Goal: Transaction & Acquisition: Purchase product/service

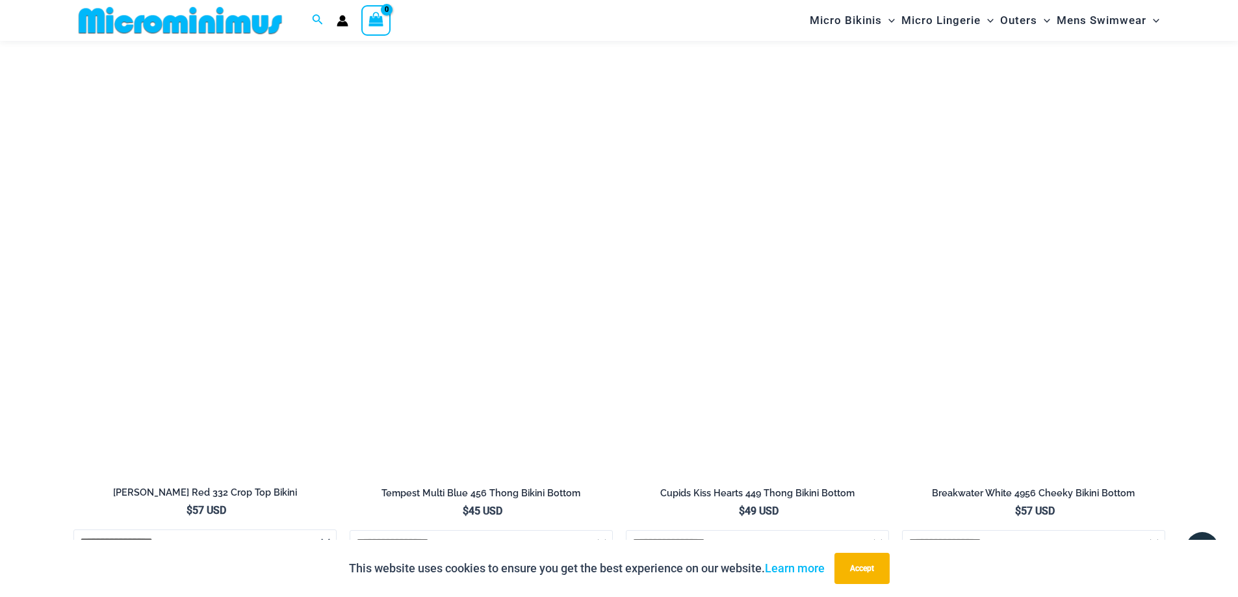
scroll to position [3955, 0]
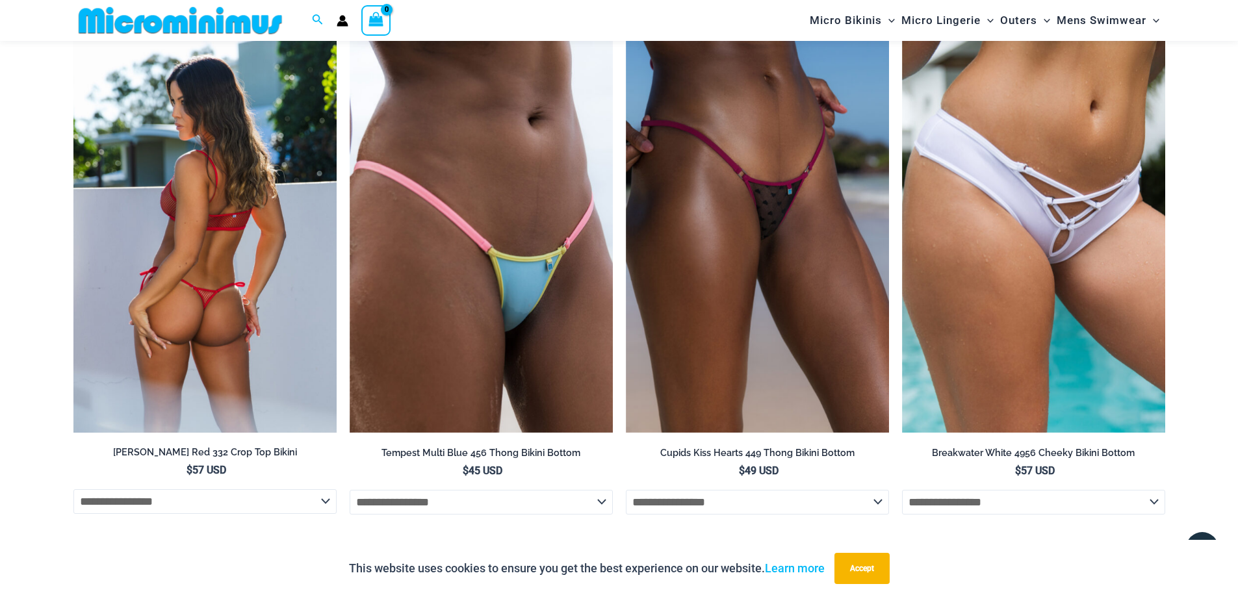
click at [273, 307] on img at bounding box center [204, 235] width 263 height 395
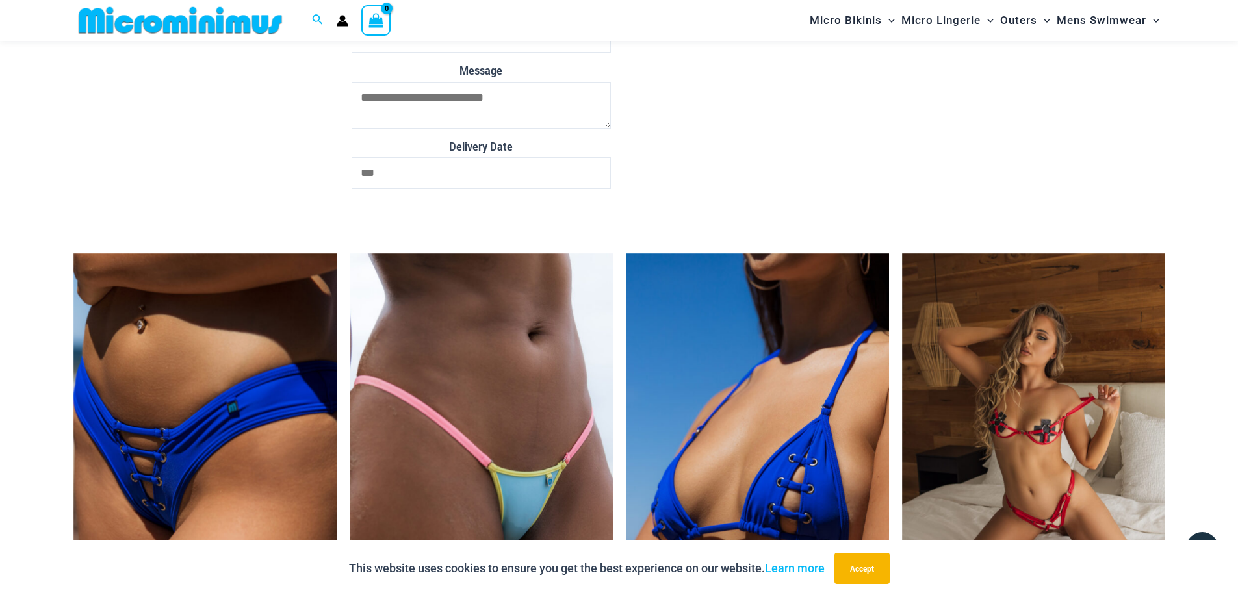
scroll to position [2783, 0]
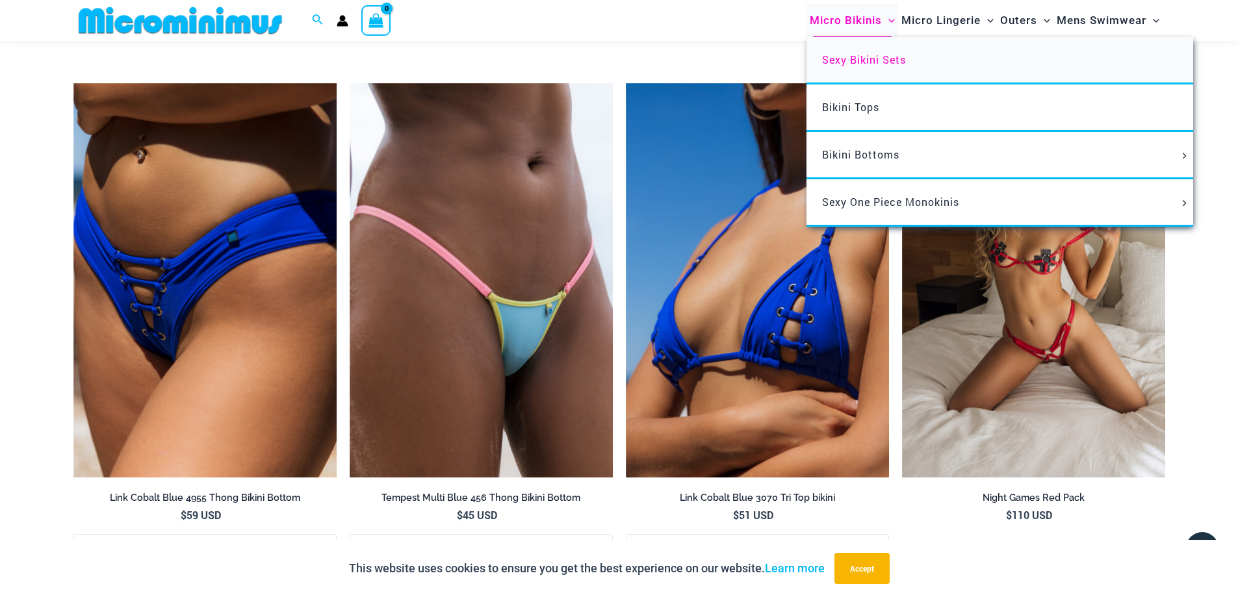
click at [874, 57] on span "Sexy Bikini Sets" at bounding box center [864, 60] width 84 height 14
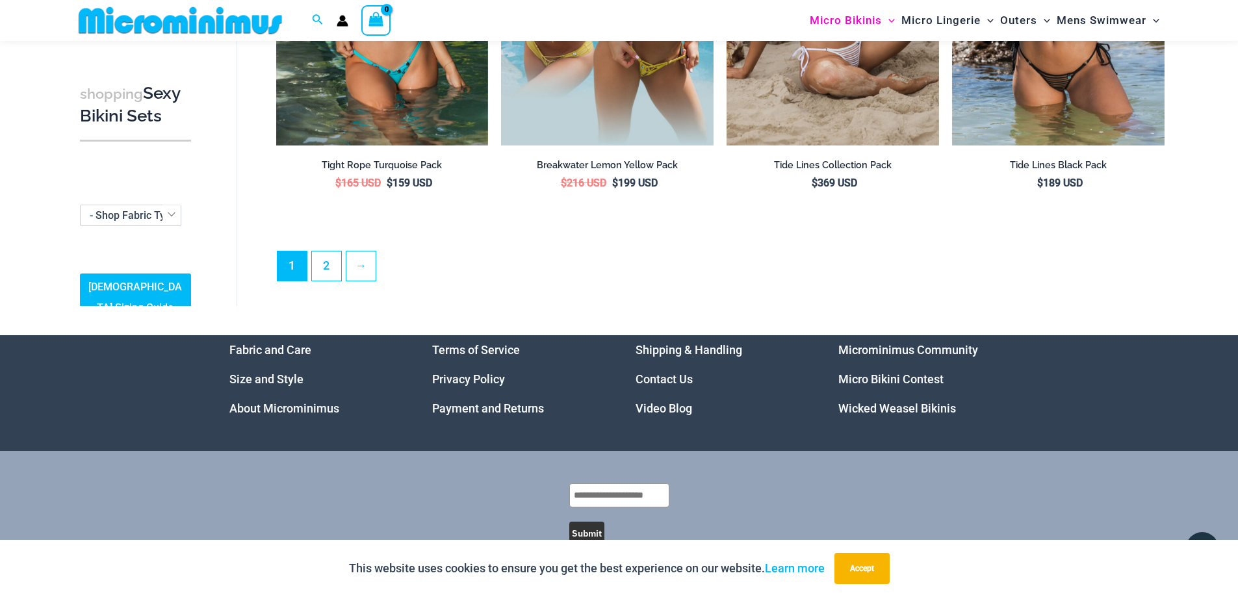
scroll to position [3231, 0]
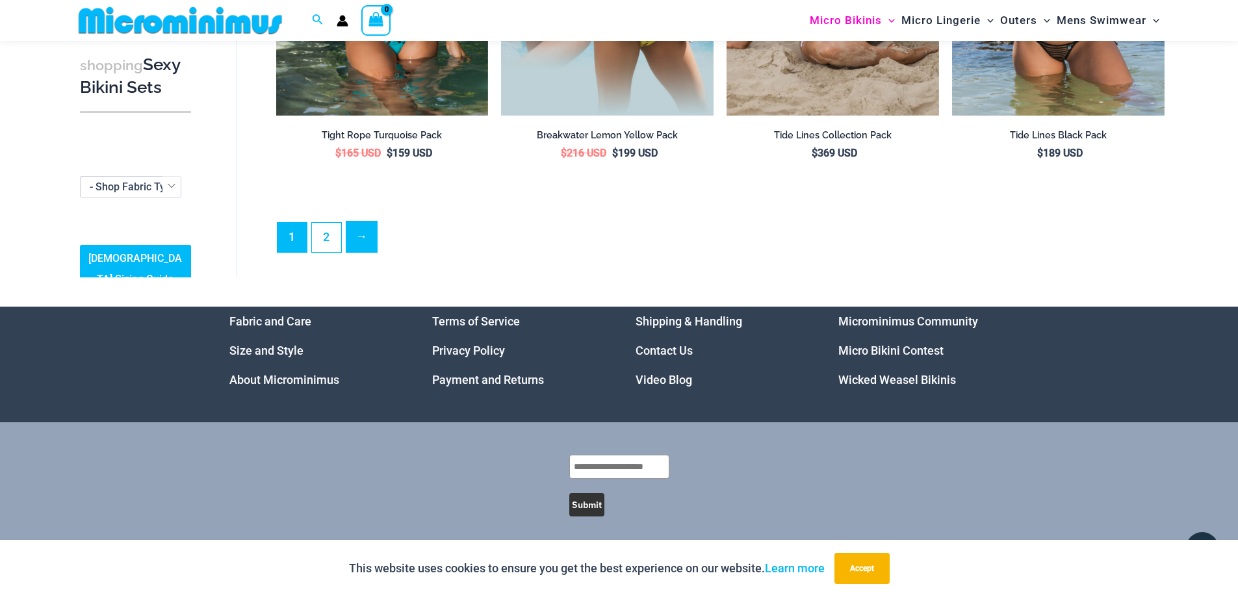
click at [371, 239] on link "→" at bounding box center [361, 237] width 31 height 31
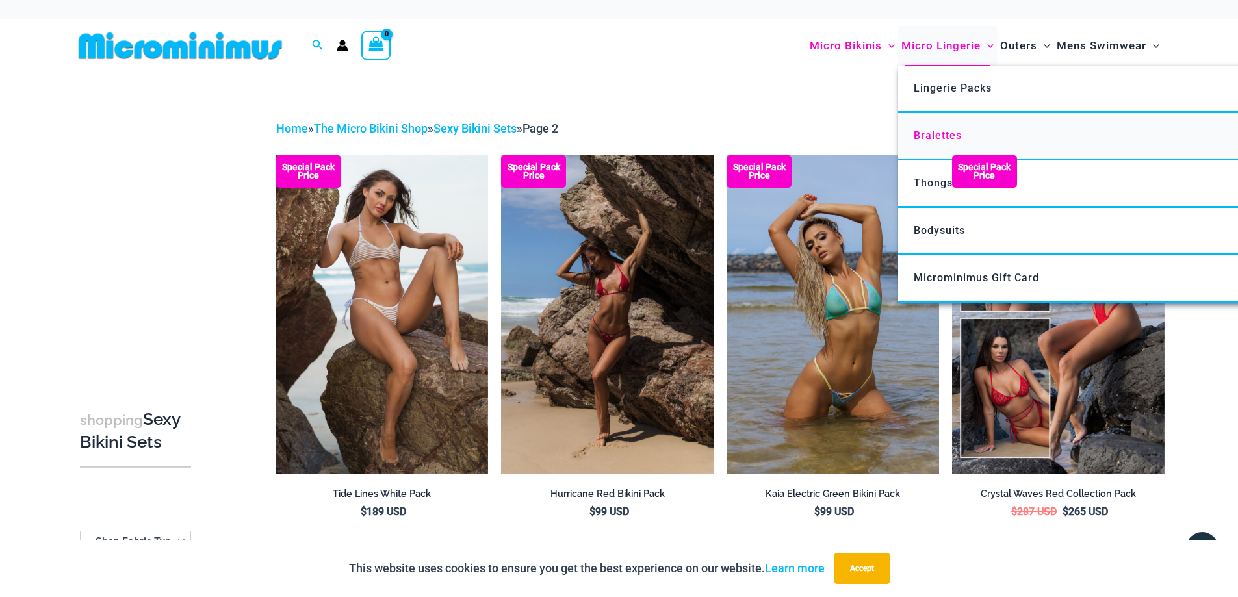
click at [929, 138] on span "Bralettes" at bounding box center [938, 135] width 48 height 12
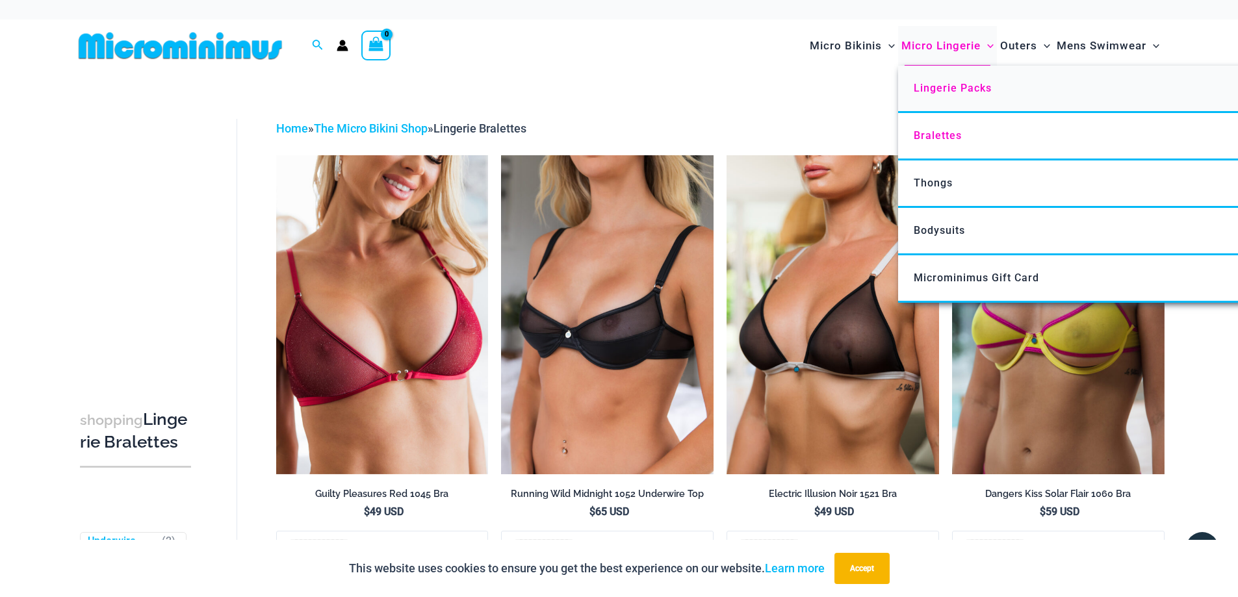
click at [944, 88] on span "Lingerie Packs" at bounding box center [953, 88] width 78 height 12
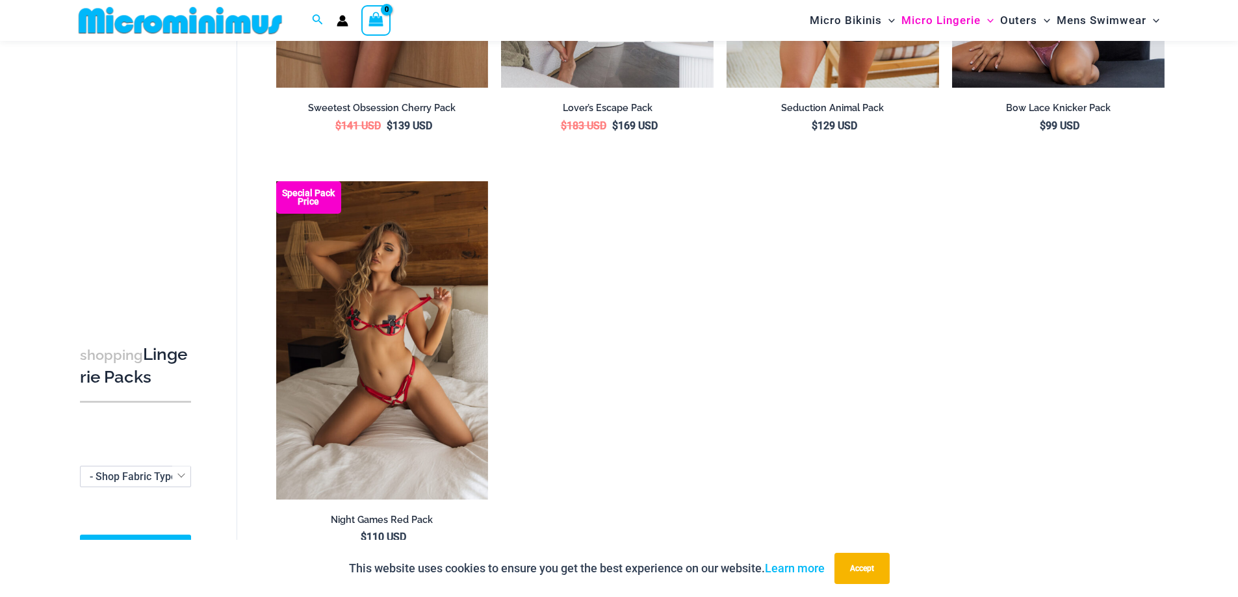
scroll to position [1614, 0]
